Goal: Book appointment/travel/reservation

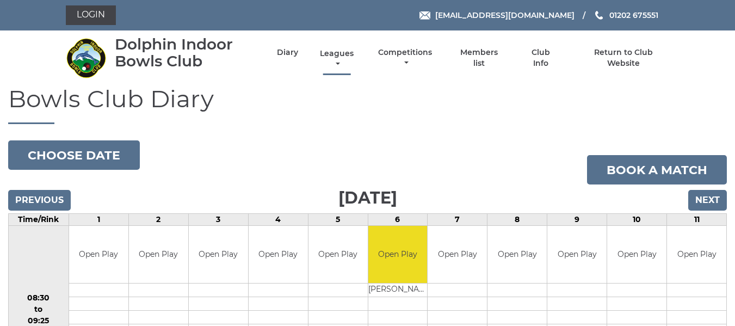
click at [337, 53] on link "Leagues" at bounding box center [336, 58] width 39 height 21
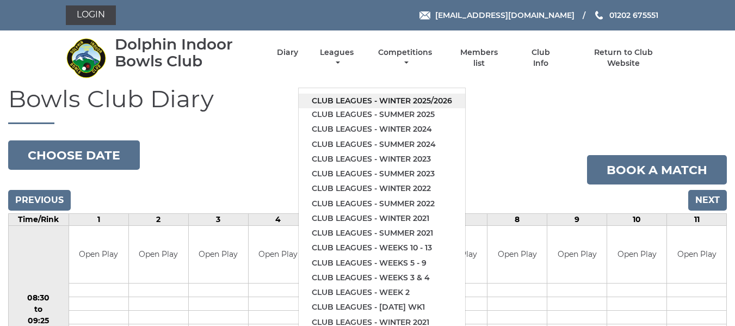
click at [383, 101] on link "Club leagues - Winter 2025/2026" at bounding box center [382, 101] width 167 height 15
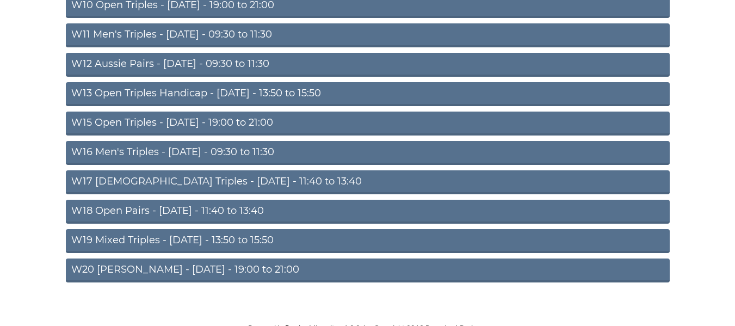
scroll to position [401, 0]
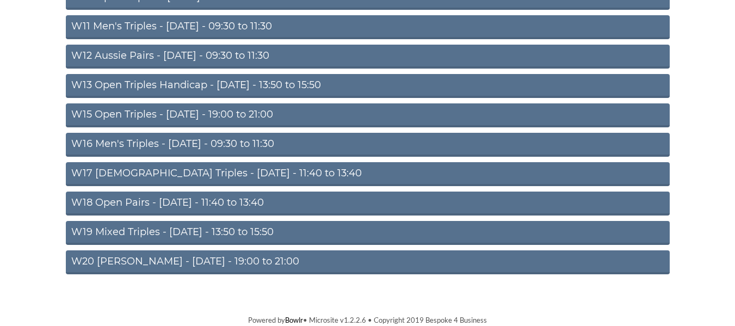
click at [211, 202] on link "W18 Open Pairs - Friday - 11:40 to 13:40" at bounding box center [368, 204] width 604 height 24
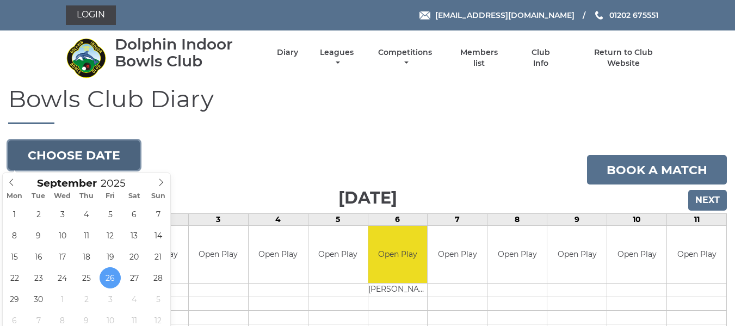
click at [78, 149] on button "Choose date" at bounding box center [74, 154] width 132 height 29
type input "[DATE]"
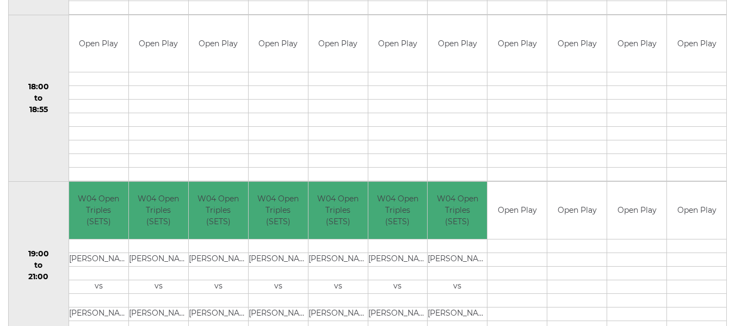
scroll to position [986, 0]
